Goal: Task Accomplishment & Management: Use online tool/utility

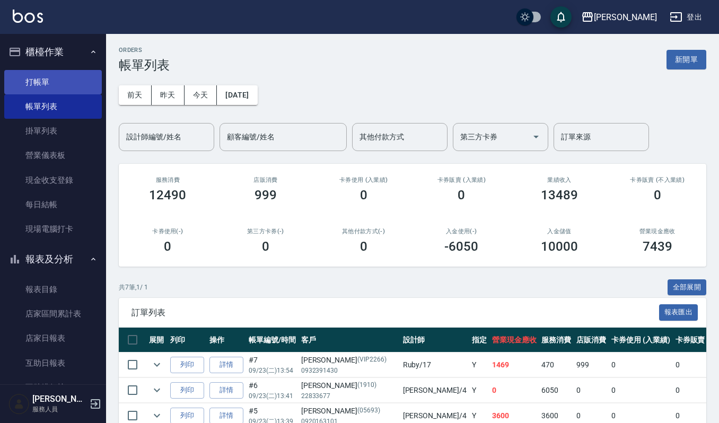
click at [64, 73] on link "打帳單" at bounding box center [53, 82] width 98 height 24
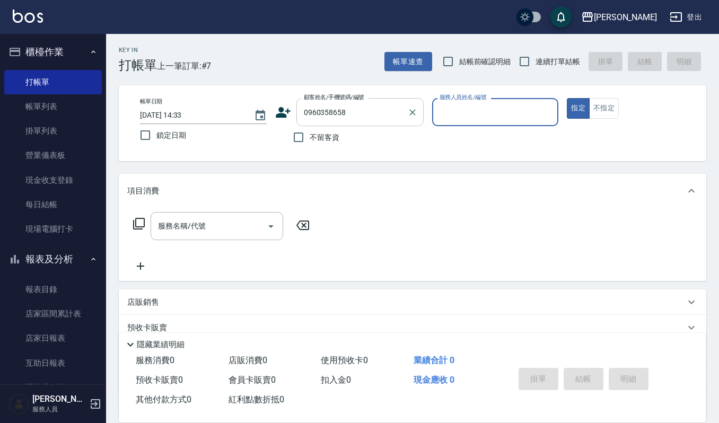
type input "陳楀晴/0960358658/8658"
click at [352, 105] on input "陳楀晴/0960358658/8658" at bounding box center [352, 112] width 102 height 19
type input "Sammi-8"
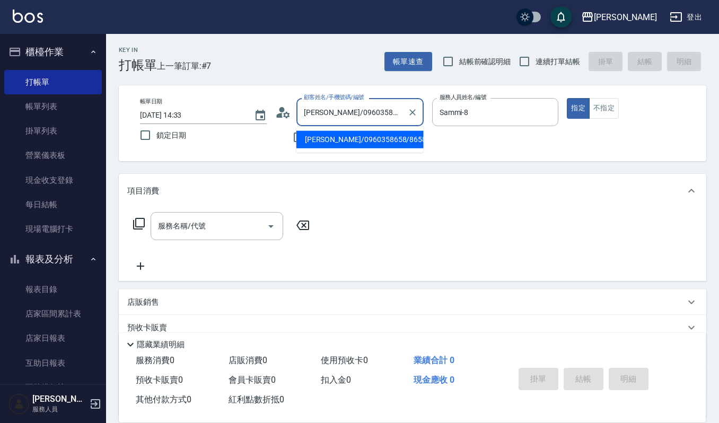
click at [357, 135] on li "陳楀晴/0960358658/8658" at bounding box center [359, 139] width 127 height 17
click at [231, 220] on input "服務名稱/代號" at bounding box center [208, 226] width 107 height 19
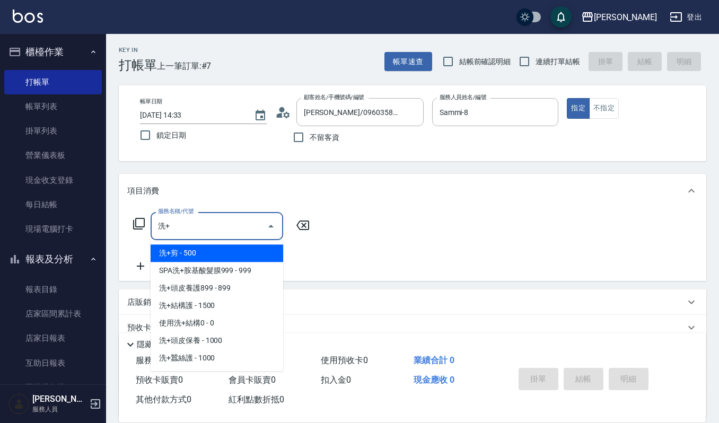
click at [249, 289] on span "洗+頭皮養護899 - 899" at bounding box center [217, 287] width 133 height 17
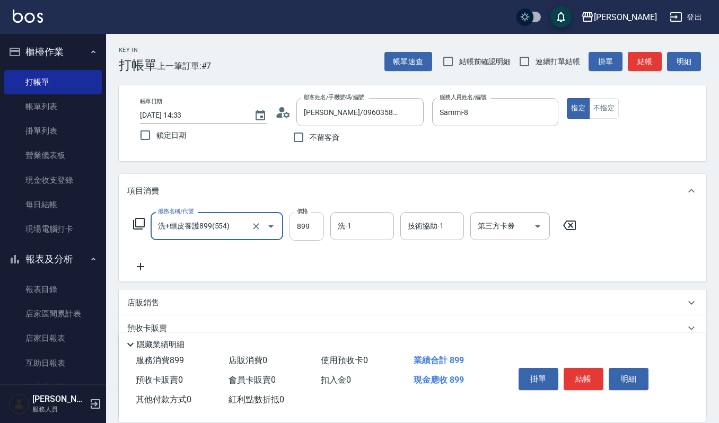
type input "洗+頭皮養護899(554)"
click at [310, 237] on input "899" at bounding box center [306, 226] width 34 height 29
type input "1299"
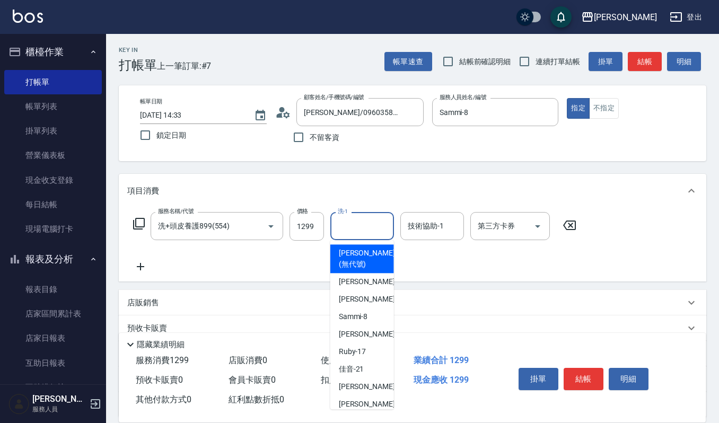
click at [363, 224] on input "洗-1" at bounding box center [362, 226] width 54 height 19
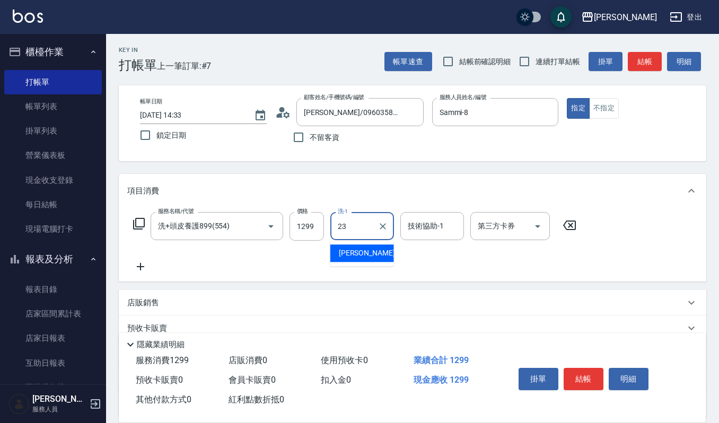
type input "郁涵-23"
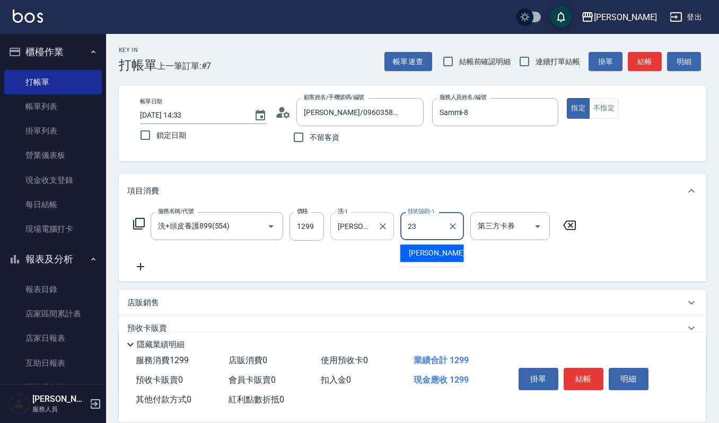
type input "郁涵-23"
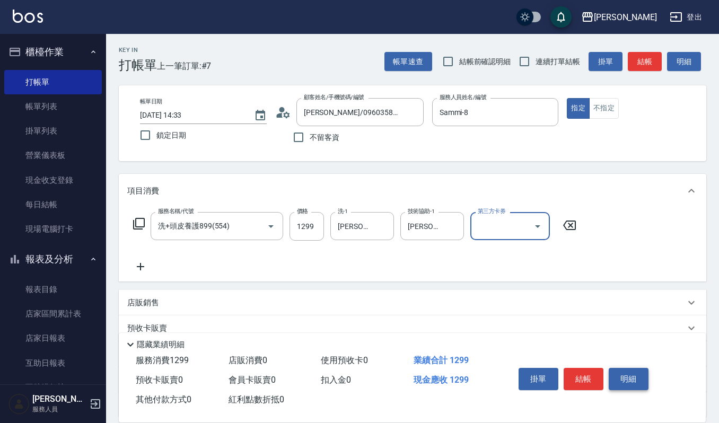
click at [641, 382] on button "明細" at bounding box center [628, 379] width 40 height 22
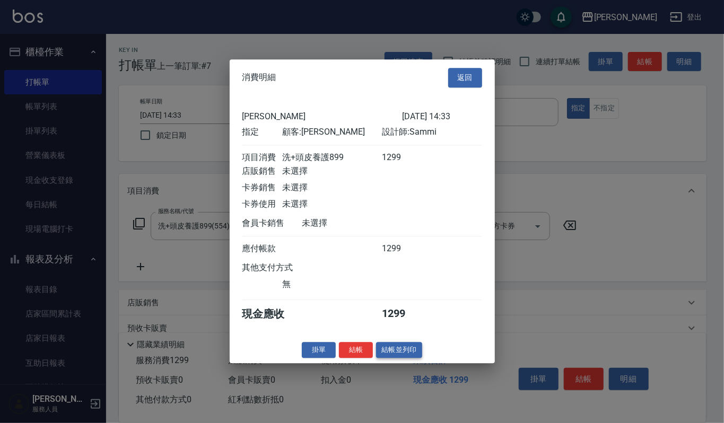
click at [395, 351] on button "結帳並列印" at bounding box center [399, 350] width 46 height 16
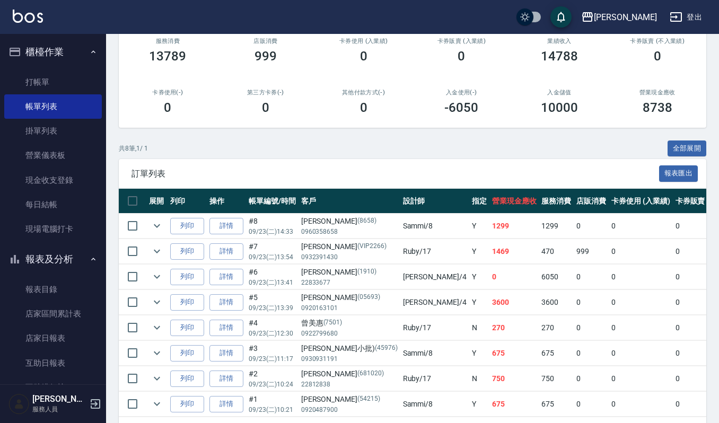
scroll to position [141, 0]
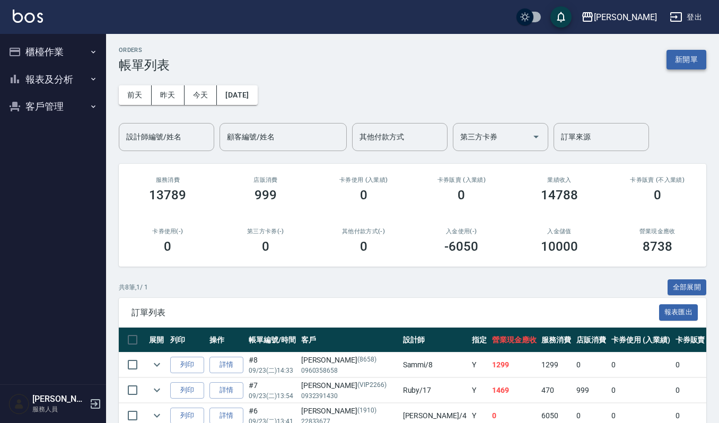
click at [685, 60] on button "新開單" at bounding box center [686, 60] width 40 height 20
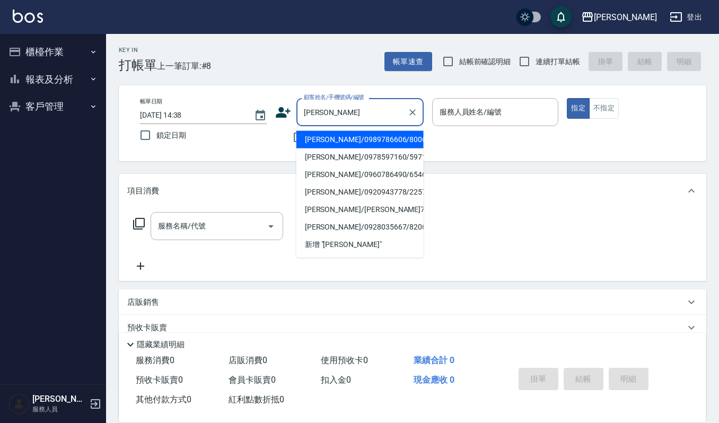
click at [345, 145] on li "張博盛/0989786606/800610" at bounding box center [359, 139] width 127 height 17
type input "張博盛/0989786606/800610"
type input "Sammi-8"
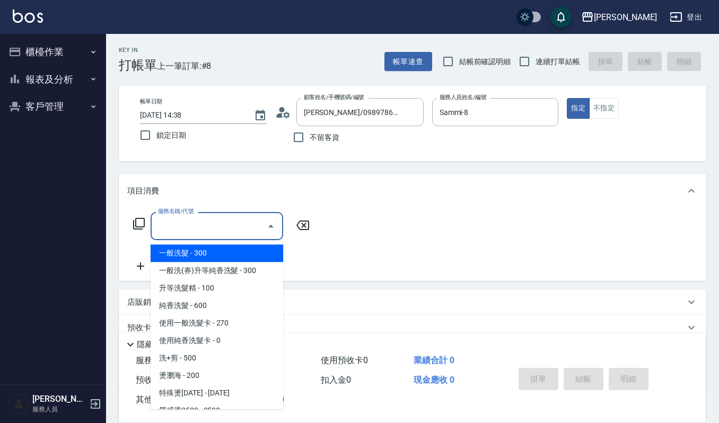
click at [247, 226] on input "服務名稱/代號" at bounding box center [208, 226] width 107 height 19
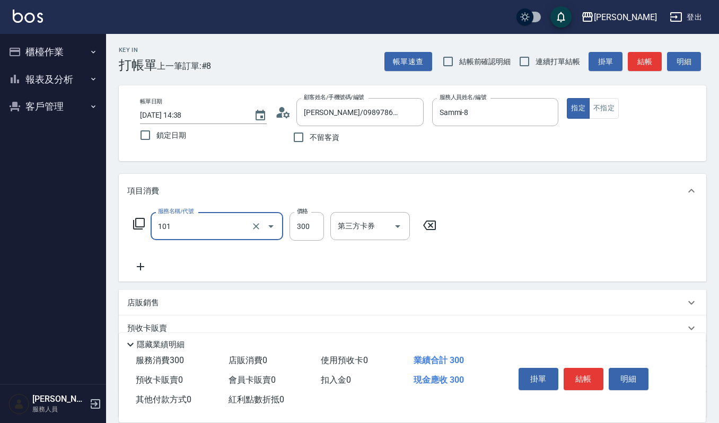
type input "一般洗髮(101)"
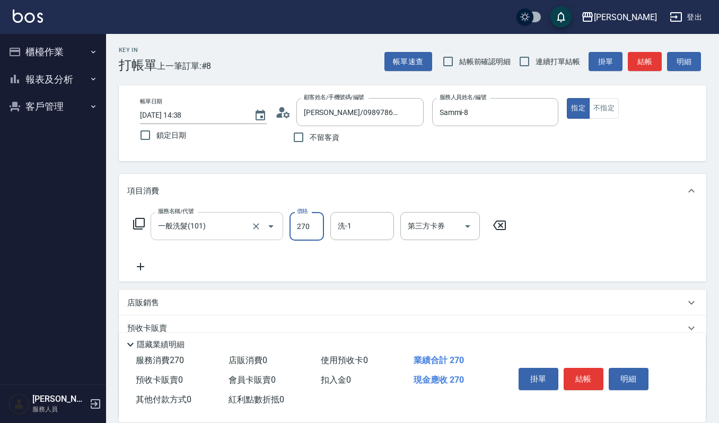
type input "270"
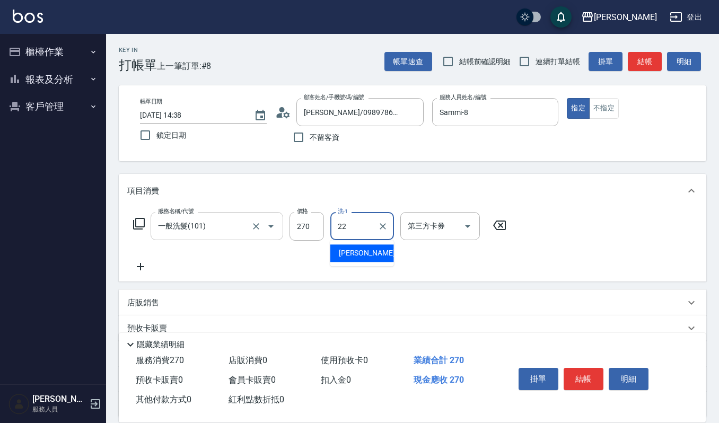
type input "宜芳-22"
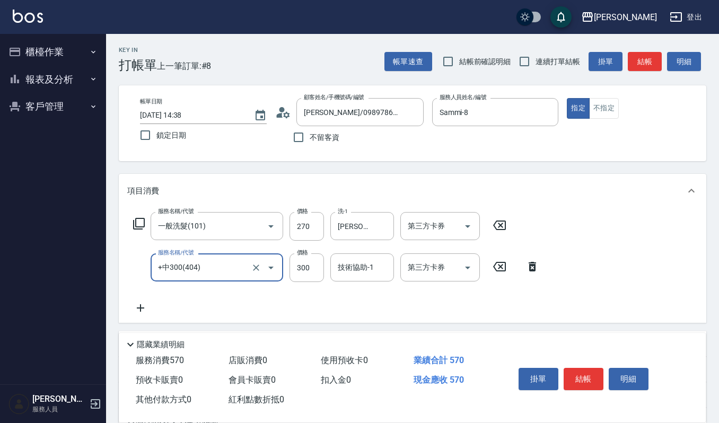
click at [232, 253] on div "+中300(404) 服務名稱/代號" at bounding box center [217, 267] width 133 height 28
type input "創意剪髮(301)"
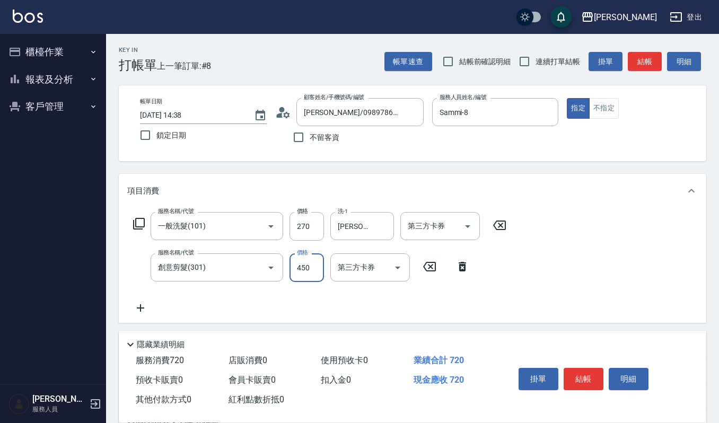
click at [294, 271] on input "450" at bounding box center [306, 267] width 34 height 29
type input "405"
click at [573, 376] on button "結帳" at bounding box center [583, 379] width 40 height 22
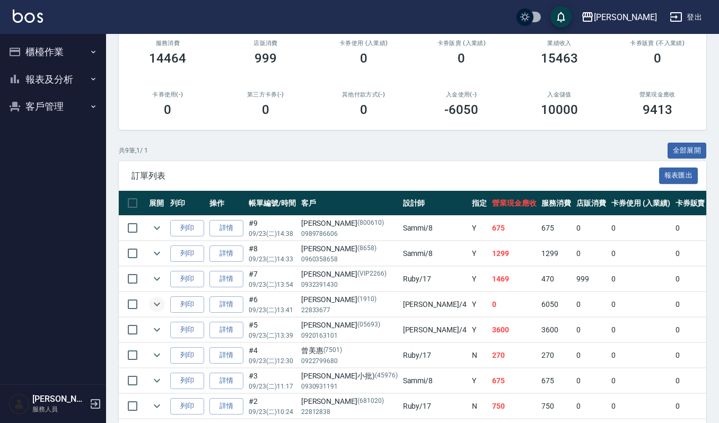
scroll to position [141, 0]
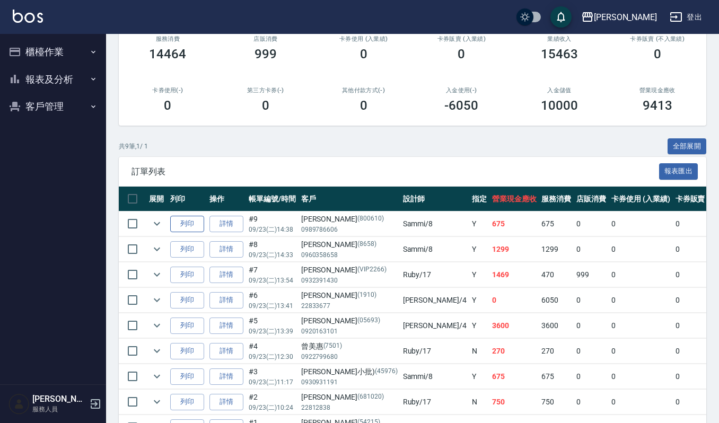
click at [176, 222] on button "列印" at bounding box center [187, 224] width 34 height 16
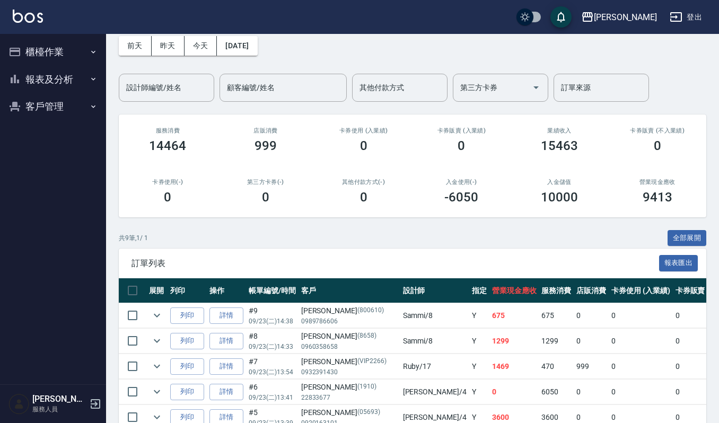
scroll to position [0, 0]
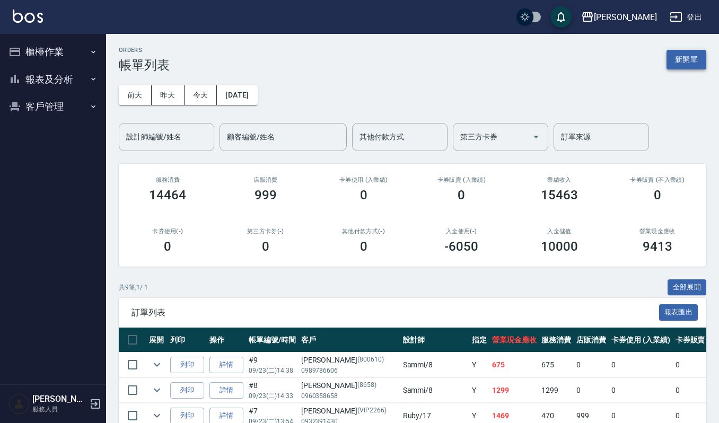
click at [696, 59] on button "新開單" at bounding box center [686, 60] width 40 height 20
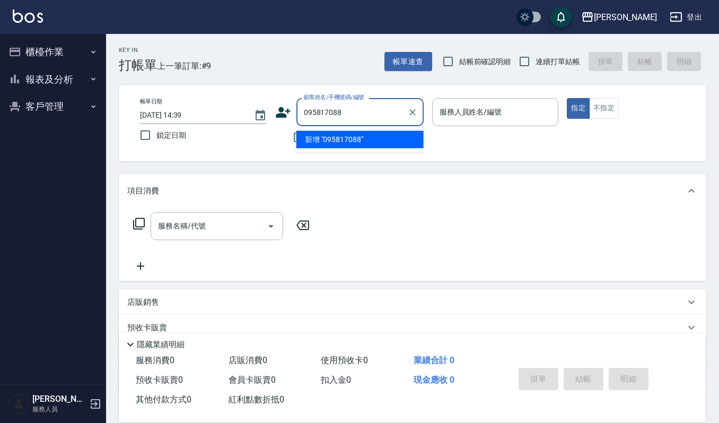
type input "0958170885"
drag, startPoint x: 316, startPoint y: 121, endPoint x: 223, endPoint y: 134, distance: 94.2
click at [223, 134] on div "帳單日期 2025/09/23 14:39 鎖定日期 顧客姓名/手機號碼/編號 0958170885 顧客姓名/手機號碼/編號 不留客資 服務人員姓名/編號 …" at bounding box center [412, 123] width 562 height 50
type input "曾素"
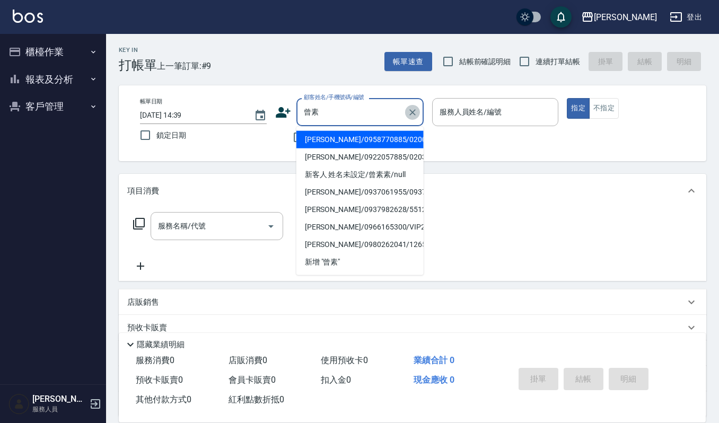
click at [413, 107] on icon "Clear" at bounding box center [412, 112] width 11 height 11
click at [336, 62] on div "Key In 打帳單 上一筆訂單:#9 帳單速查 結帳前確認明細 連續打單結帳 掛單 結帳 明細" at bounding box center [406, 53] width 600 height 39
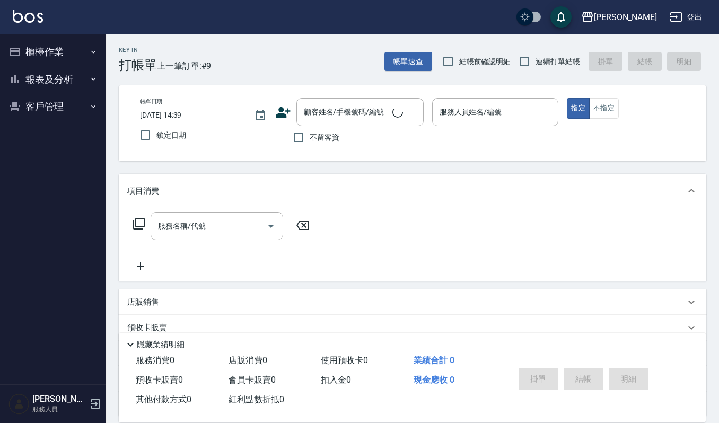
click at [388, 198] on div "項目消費" at bounding box center [412, 191] width 587 height 34
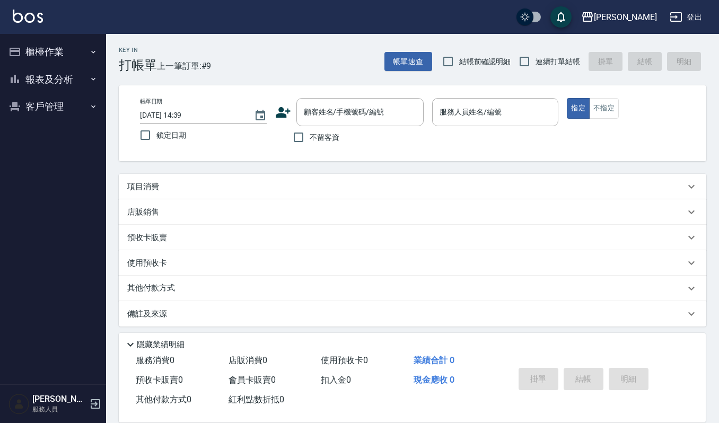
click at [195, 180] on div "項目消費" at bounding box center [412, 186] width 587 height 25
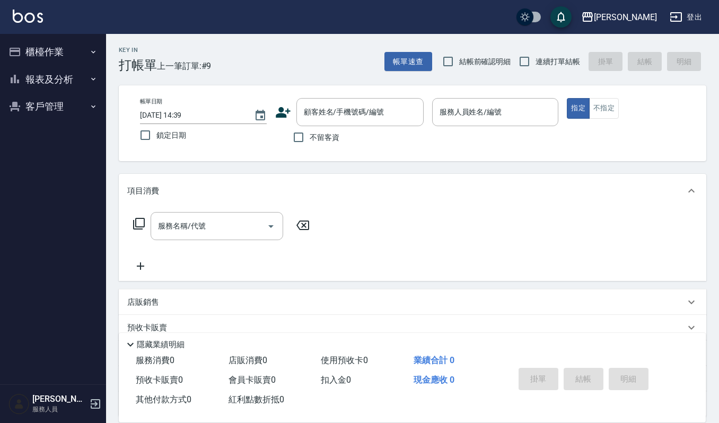
click at [47, 56] on button "櫃檯作業" at bounding box center [53, 52] width 98 height 28
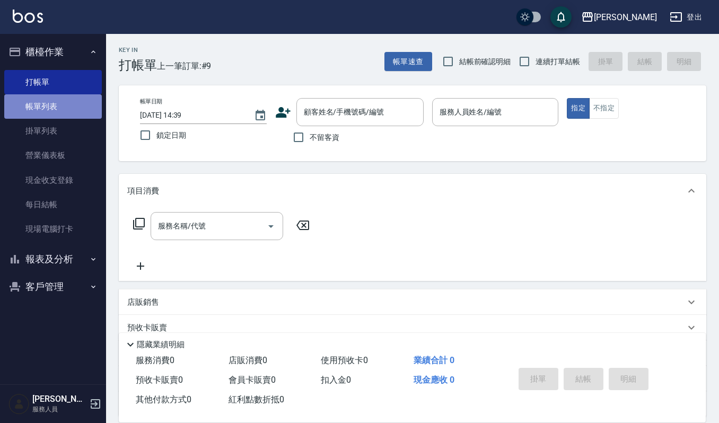
click at [55, 111] on link "帳單列表" at bounding box center [53, 106] width 98 height 24
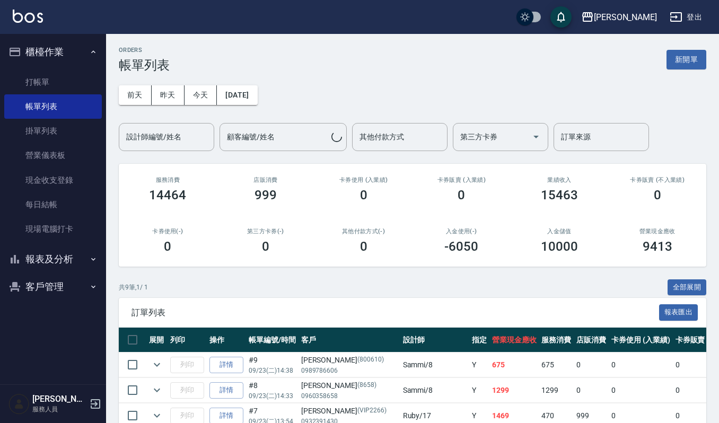
scroll to position [141, 0]
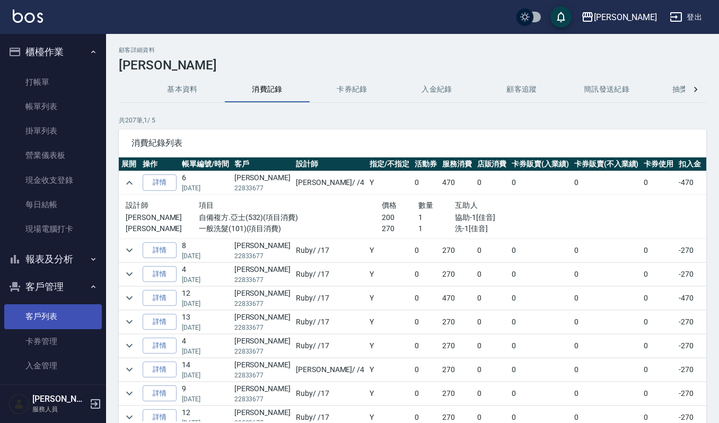
scroll to position [212, 0]
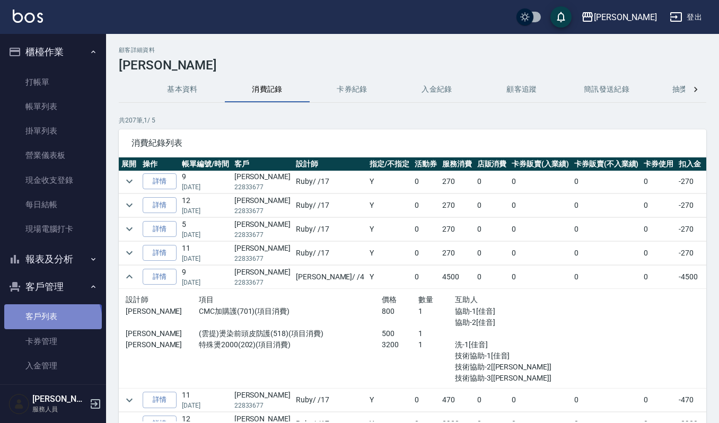
click at [51, 321] on link "客戶列表" at bounding box center [53, 316] width 98 height 24
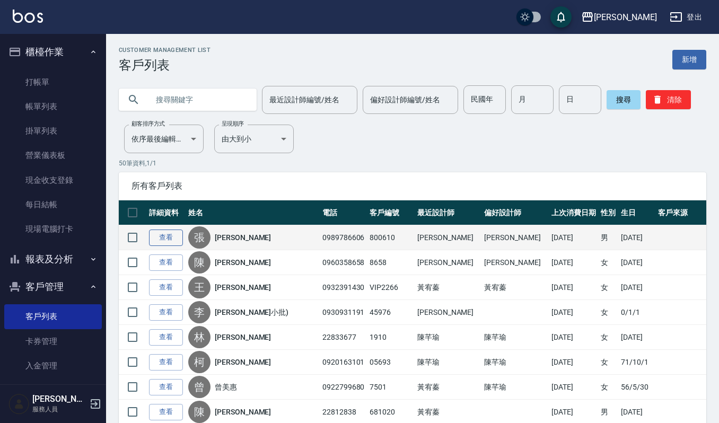
click at [162, 238] on link "查看" at bounding box center [166, 238] width 34 height 16
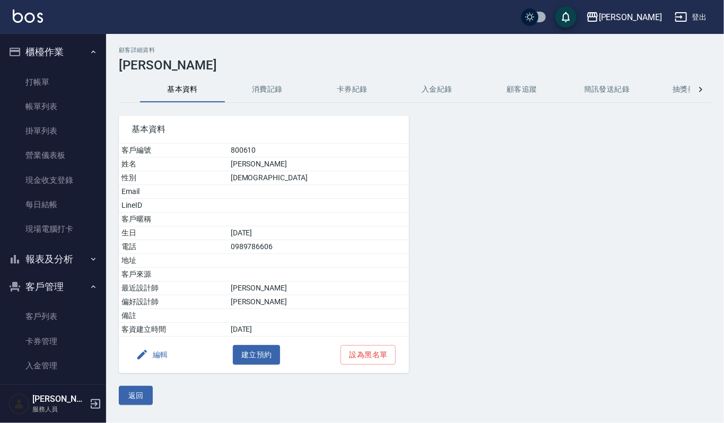
click at [276, 88] on button "消費記錄" at bounding box center [267, 89] width 85 height 25
